Goal: Transaction & Acquisition: Purchase product/service

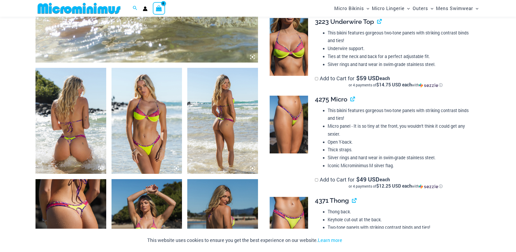
scroll to position [323, 0]
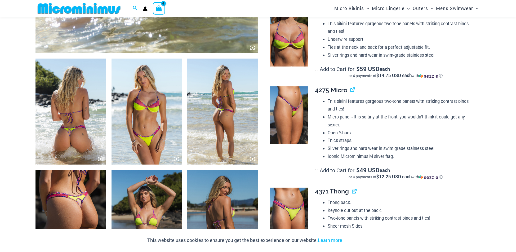
click at [78, 115] on img at bounding box center [70, 112] width 71 height 106
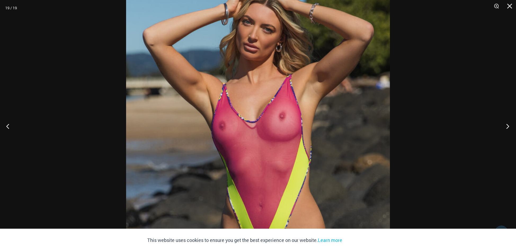
click at [508, 126] on button "Next" at bounding box center [506, 126] width 20 height 26
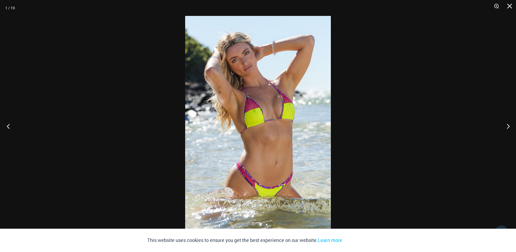
click at [13, 124] on button "Previous" at bounding box center [10, 126] width 20 height 26
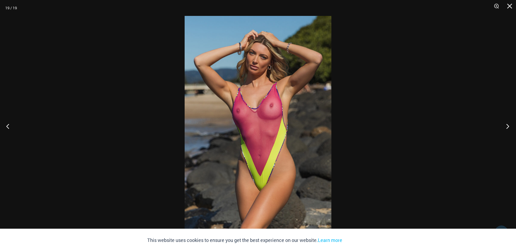
click at [504, 125] on button "Next" at bounding box center [506, 126] width 20 height 26
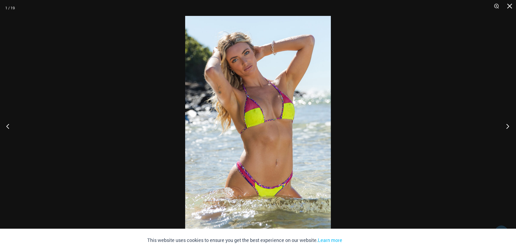
click at [504, 125] on button "Next" at bounding box center [506, 126] width 20 height 26
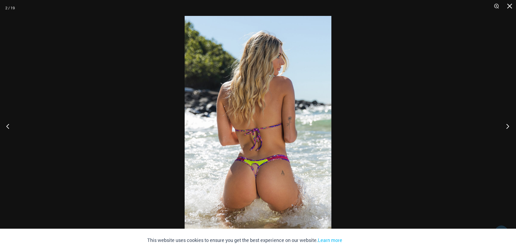
click at [504, 125] on button "Next" at bounding box center [506, 126] width 20 height 26
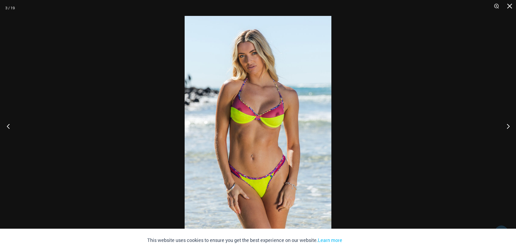
click at [6, 128] on button "Previous" at bounding box center [10, 126] width 20 height 26
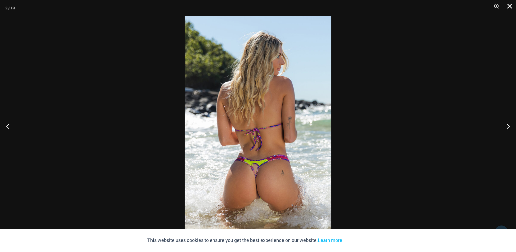
click at [508, 6] on button "Close" at bounding box center [507, 8] width 13 height 16
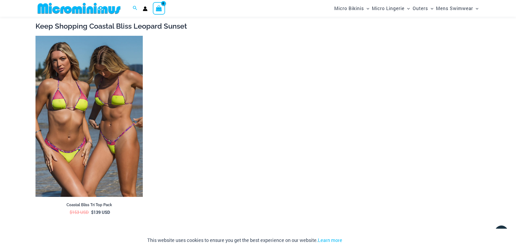
scroll to position [1030, 0]
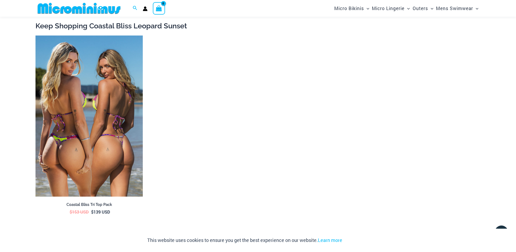
click at [123, 98] on img at bounding box center [88, 115] width 107 height 161
